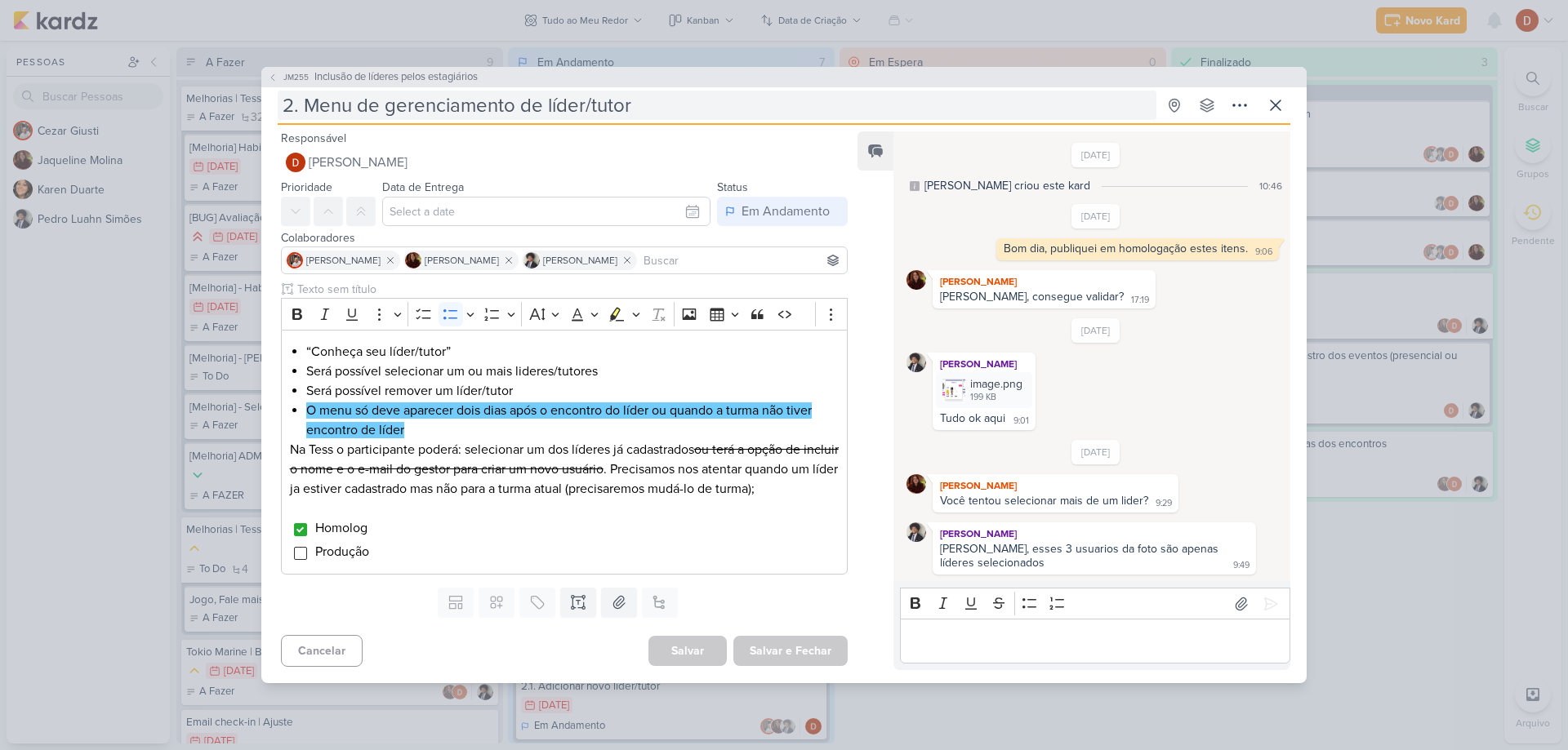
scroll to position [34, 0]
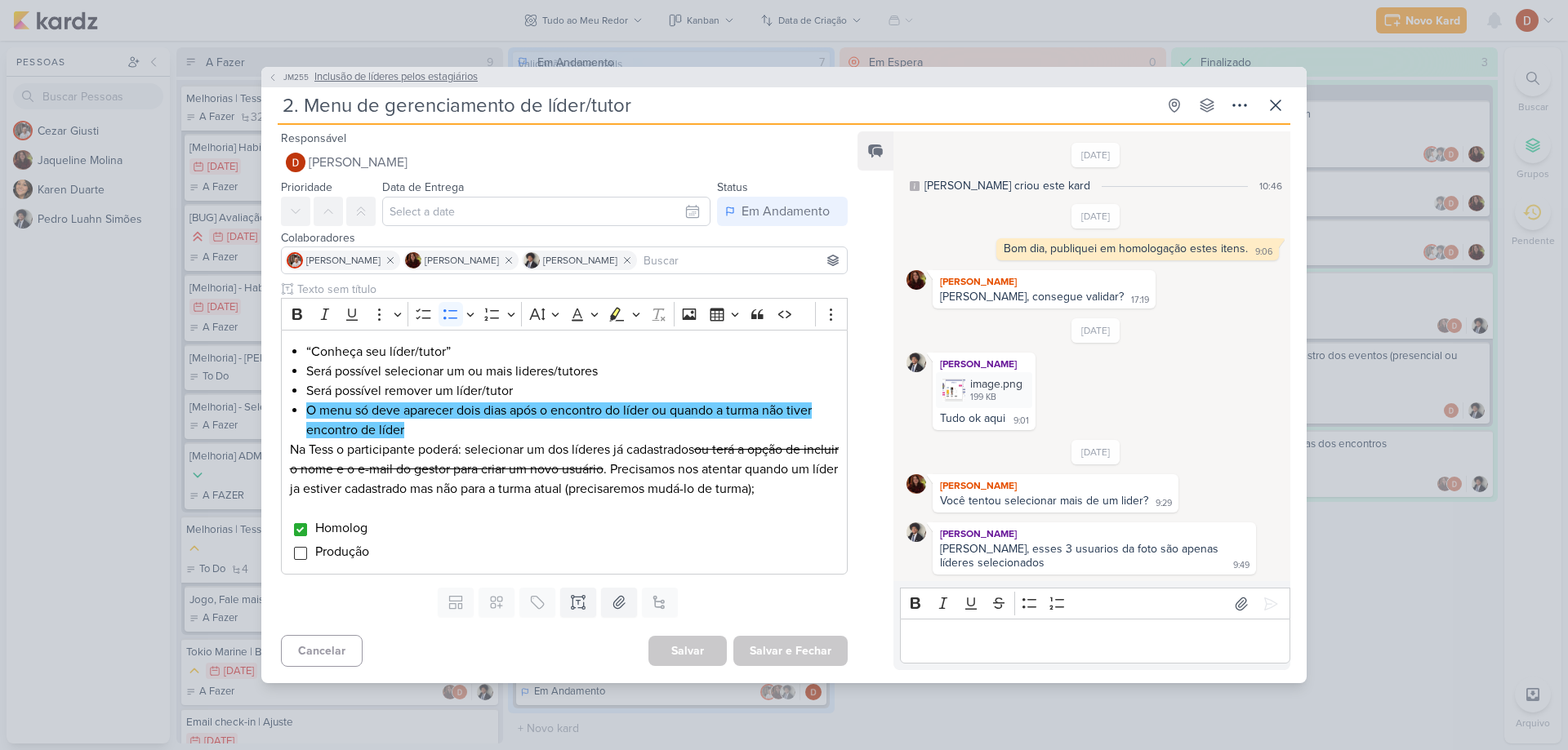
click at [279, 76] on button "JM255 Inclusão de líderes pelos estagiários" at bounding box center [372, 77] width 210 height 16
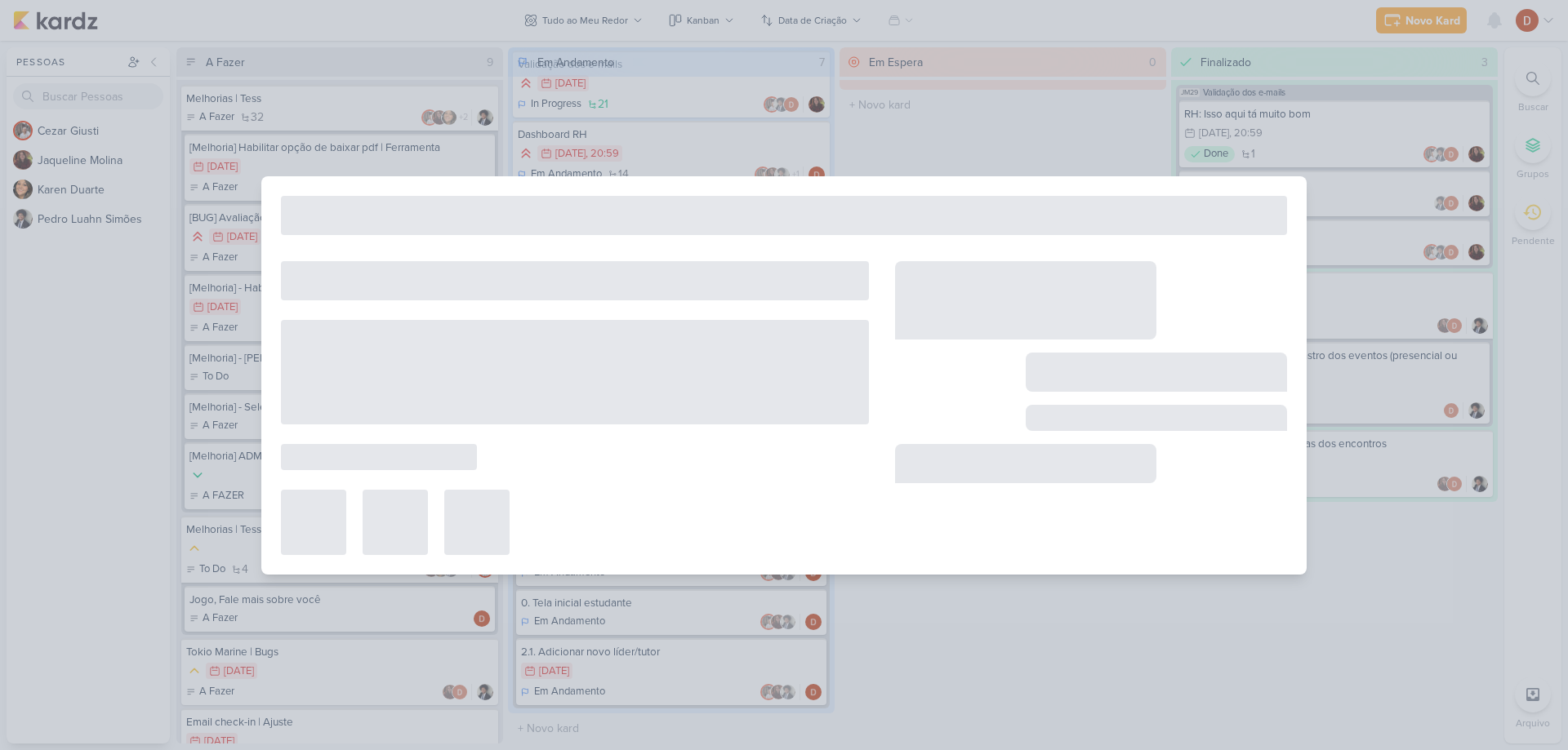
type input "Inclusão de líderes pelos estagiários"
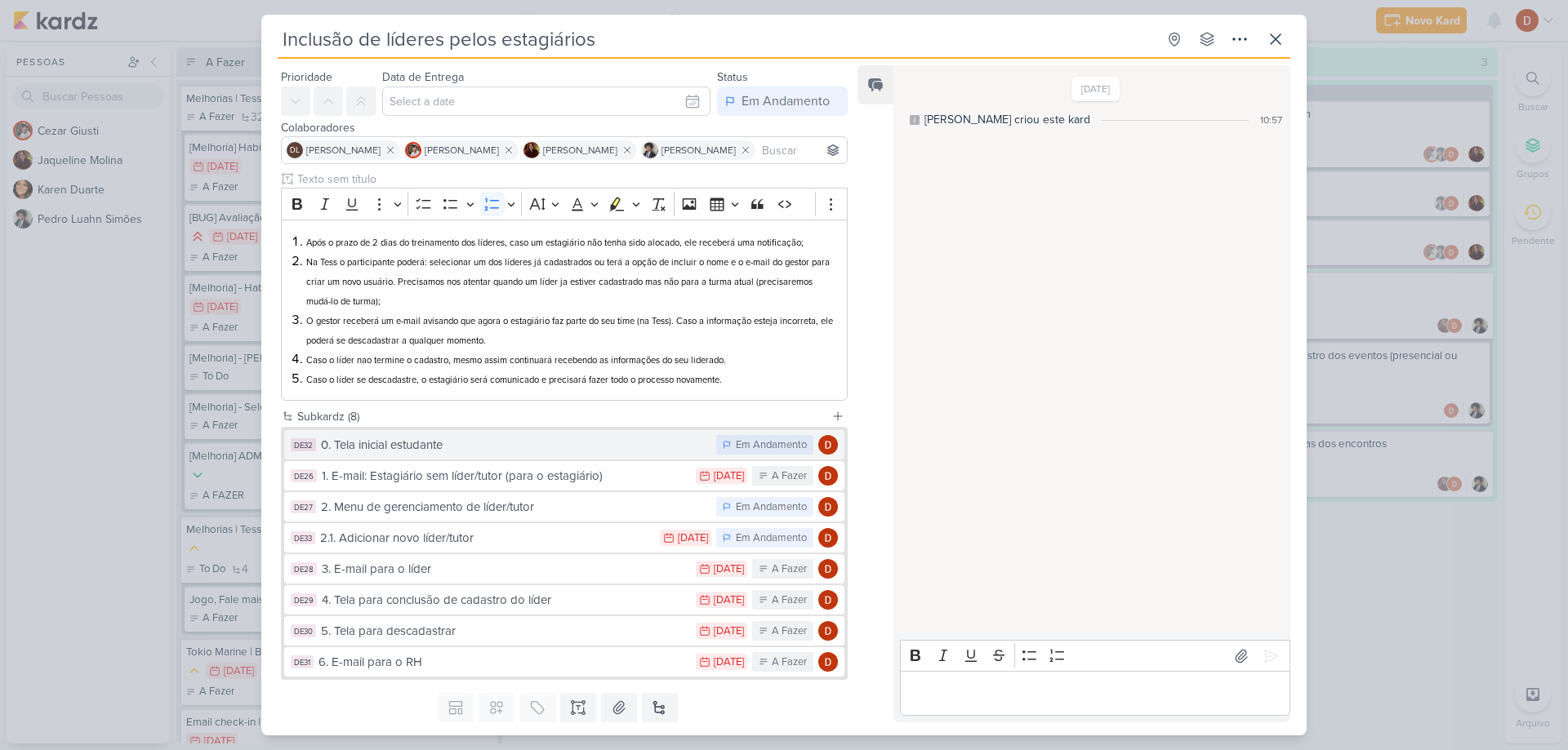
scroll to position [93, 0]
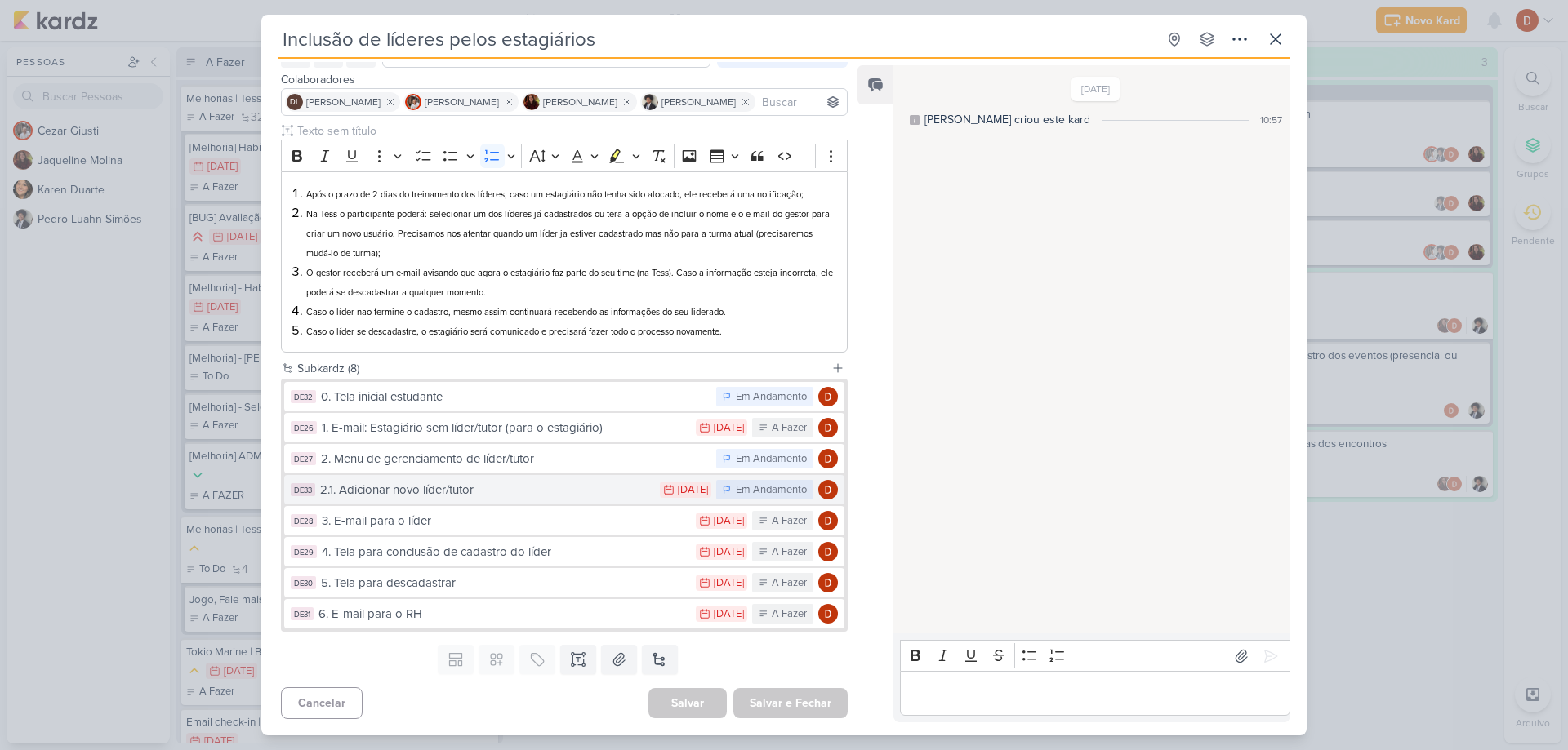
click at [457, 490] on div "2.1. Adicionar novo líder/tutor" at bounding box center [486, 490] width 331 height 19
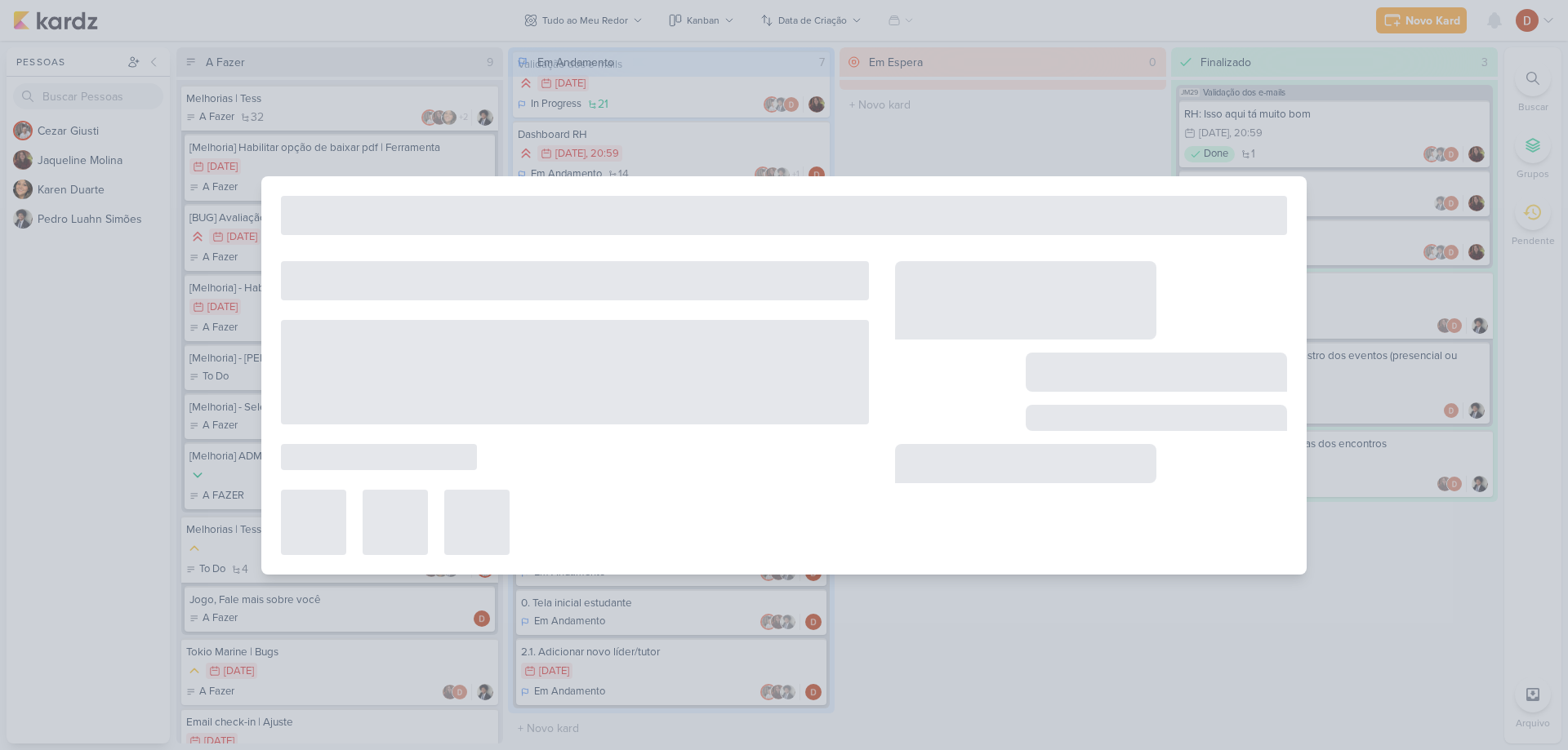
type input "2.1. Adicionar novo líder/tutor"
type input "[DATE] 23:59"
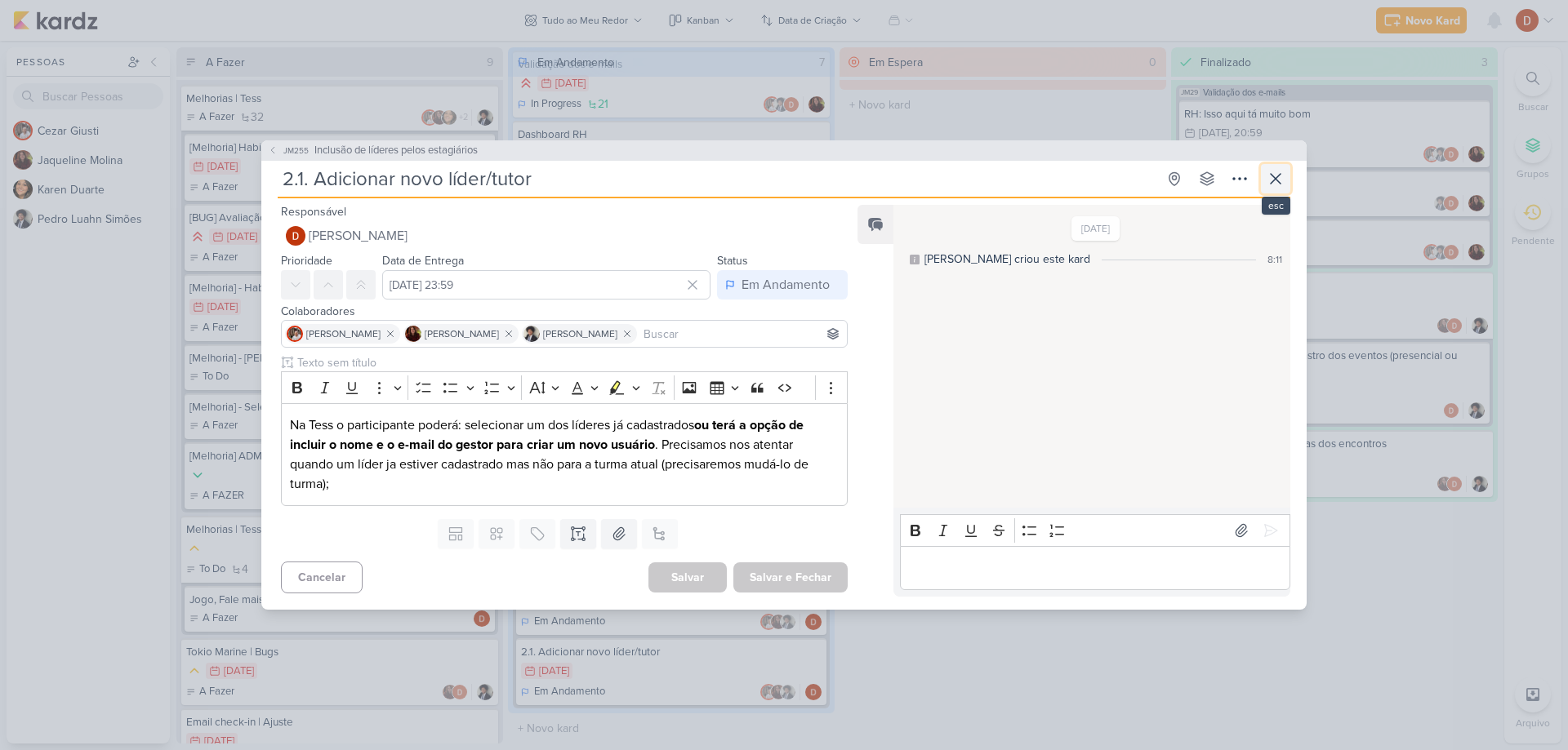
click at [1280, 178] on icon at bounding box center [1275, 178] width 20 height 20
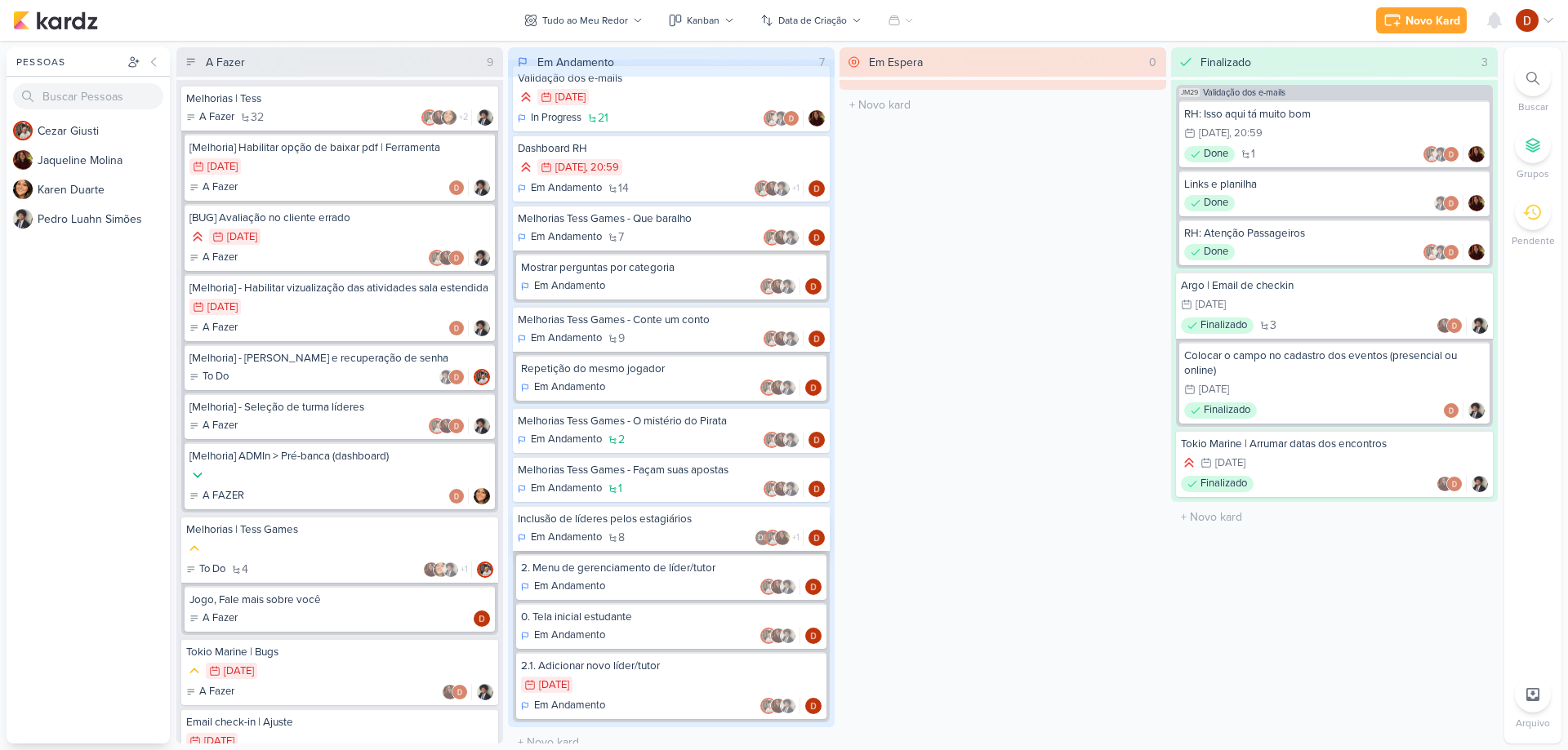
scroll to position [34, 0]
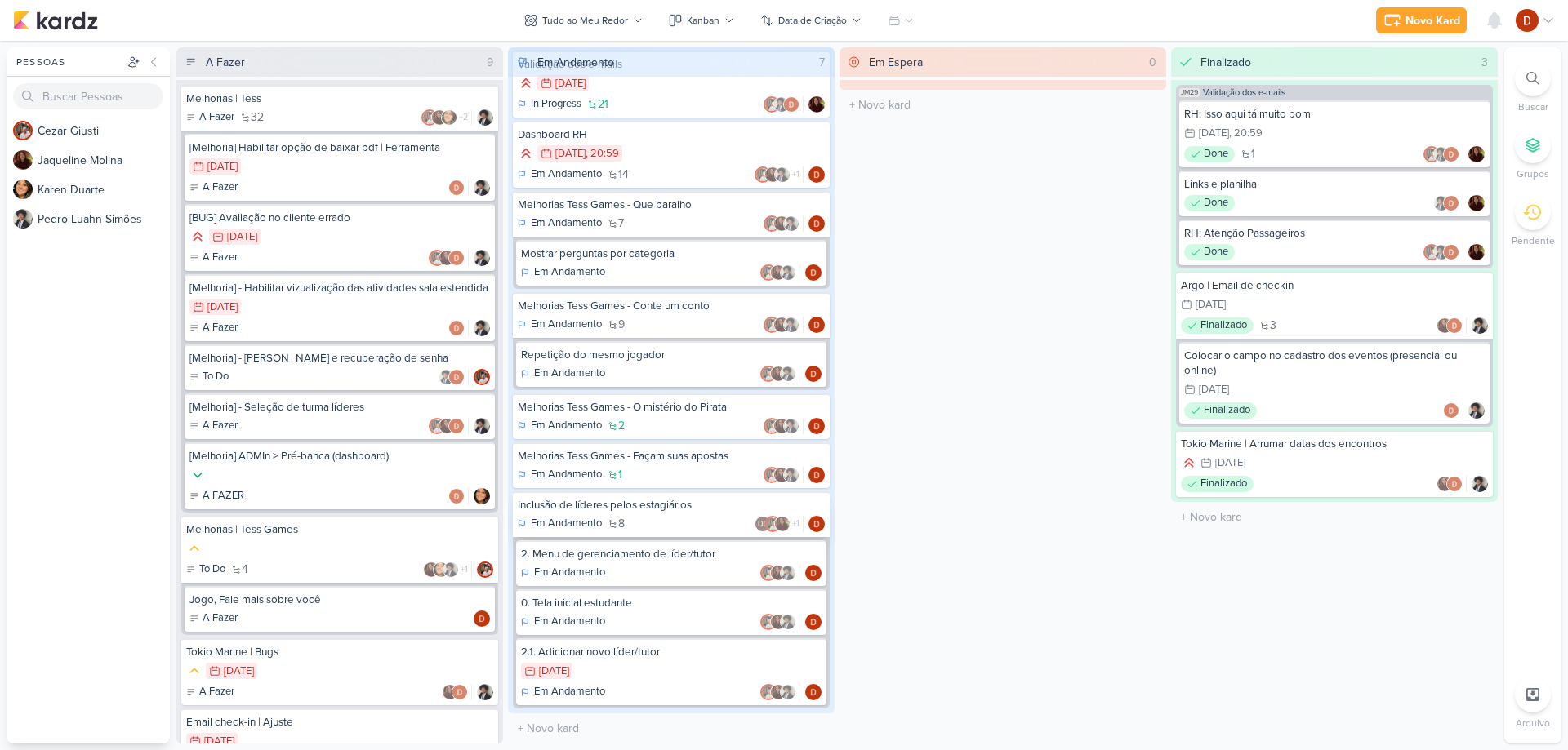
click at [645, 506] on div "Inclusão de líderes pelos estagiários" at bounding box center [671, 505] width 307 height 15
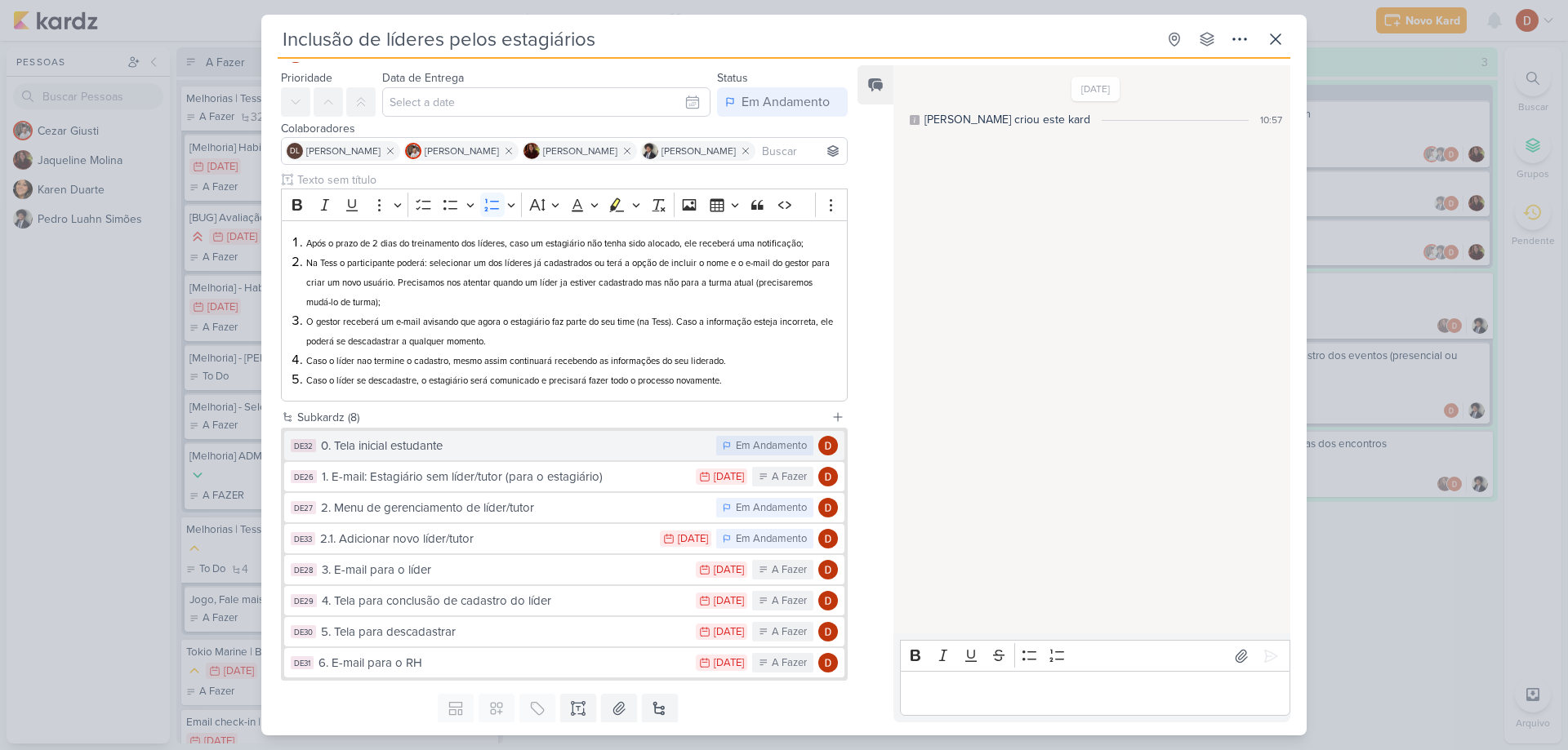
scroll to position [93, 0]
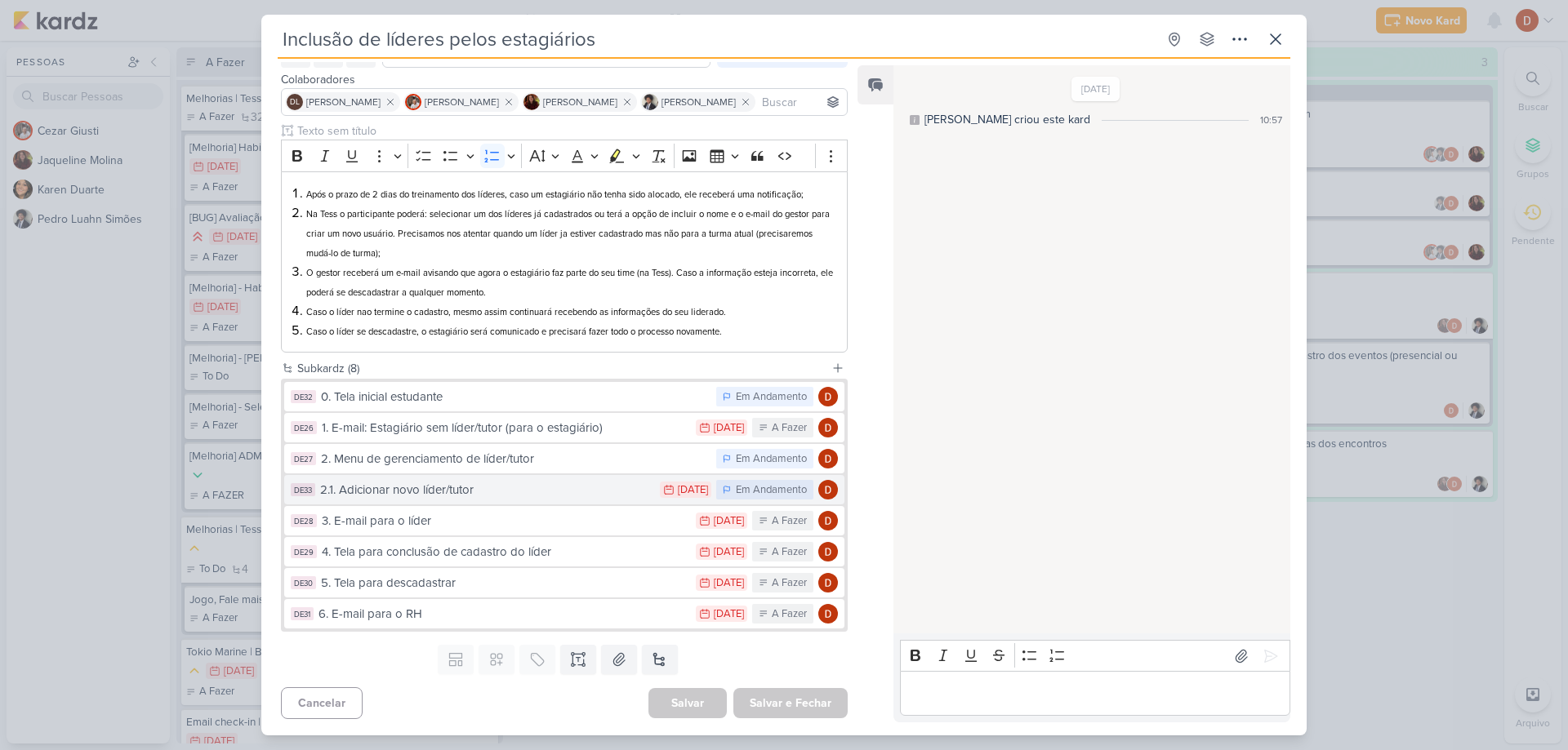
click at [471, 502] on button "DE33 2.1. Adicionar novo líder/tutor 7/8 [DATE] Em Andamento" at bounding box center [564, 490] width 560 height 29
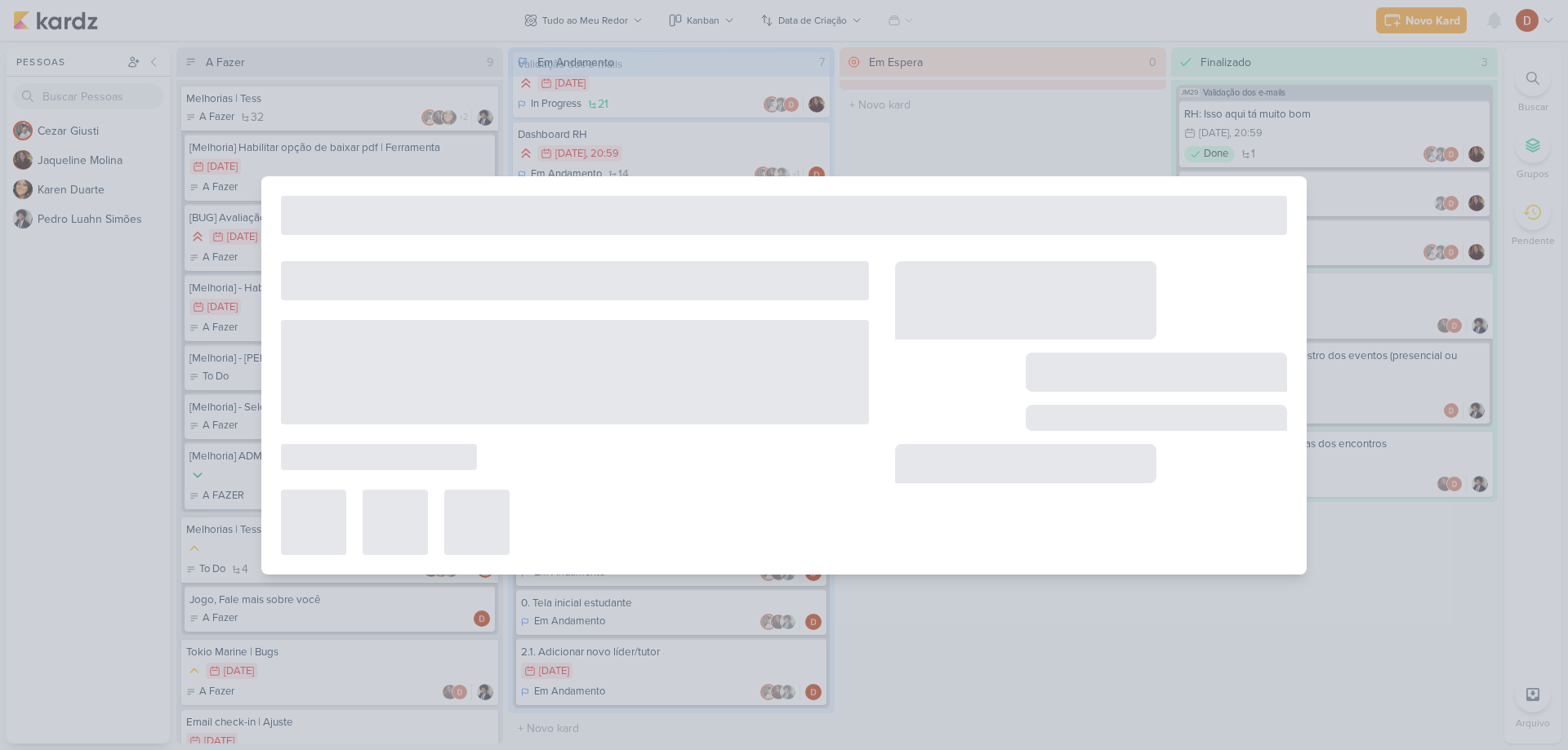
type input "2.1. Adicionar novo líder/tutor"
type input "[DATE] 23:59"
